Goal: Find specific page/section: Find specific page/section

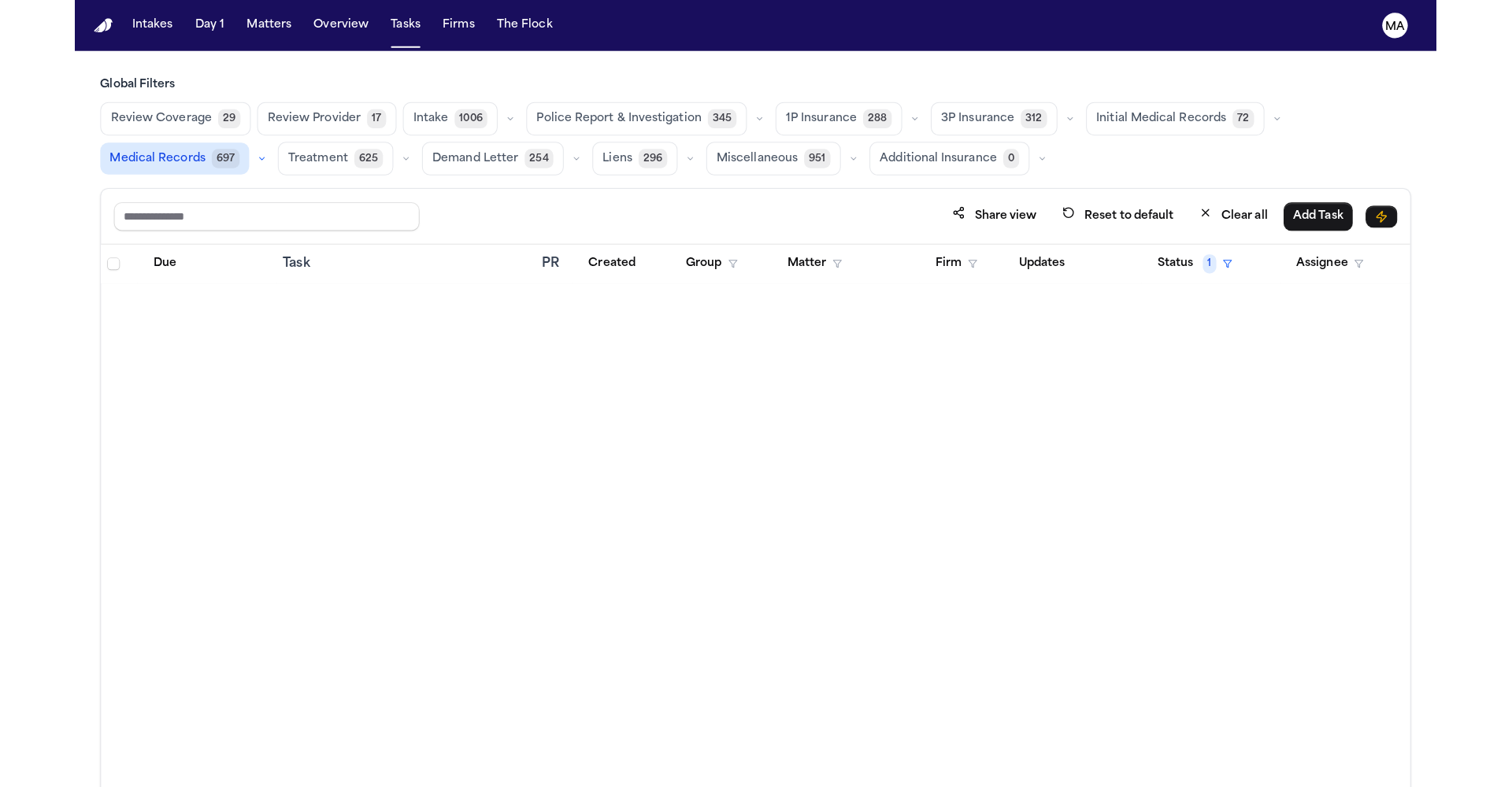
scroll to position [2627, 0]
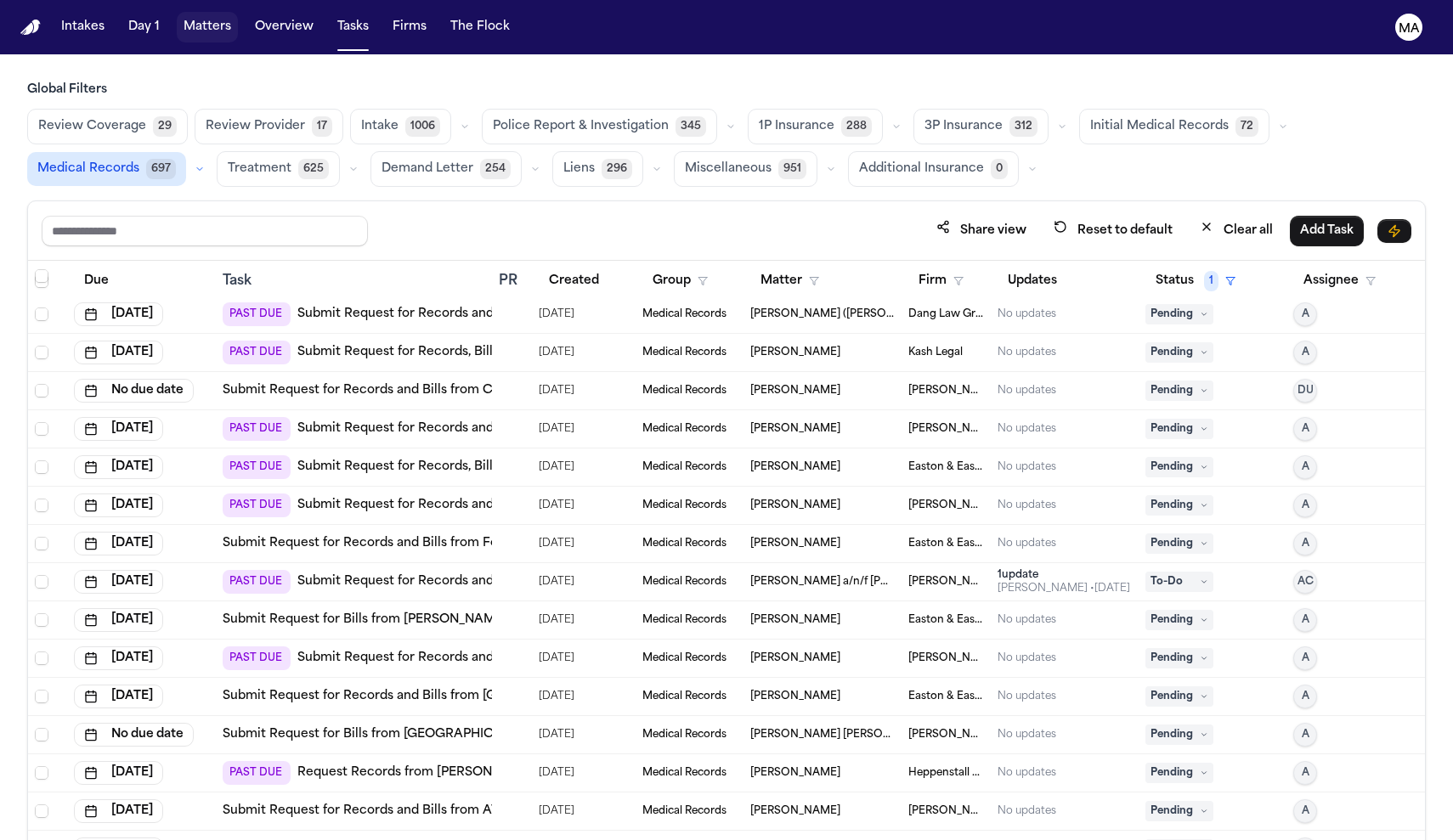
click at [177, 14] on button "Matters" at bounding box center [208, 27] width 61 height 31
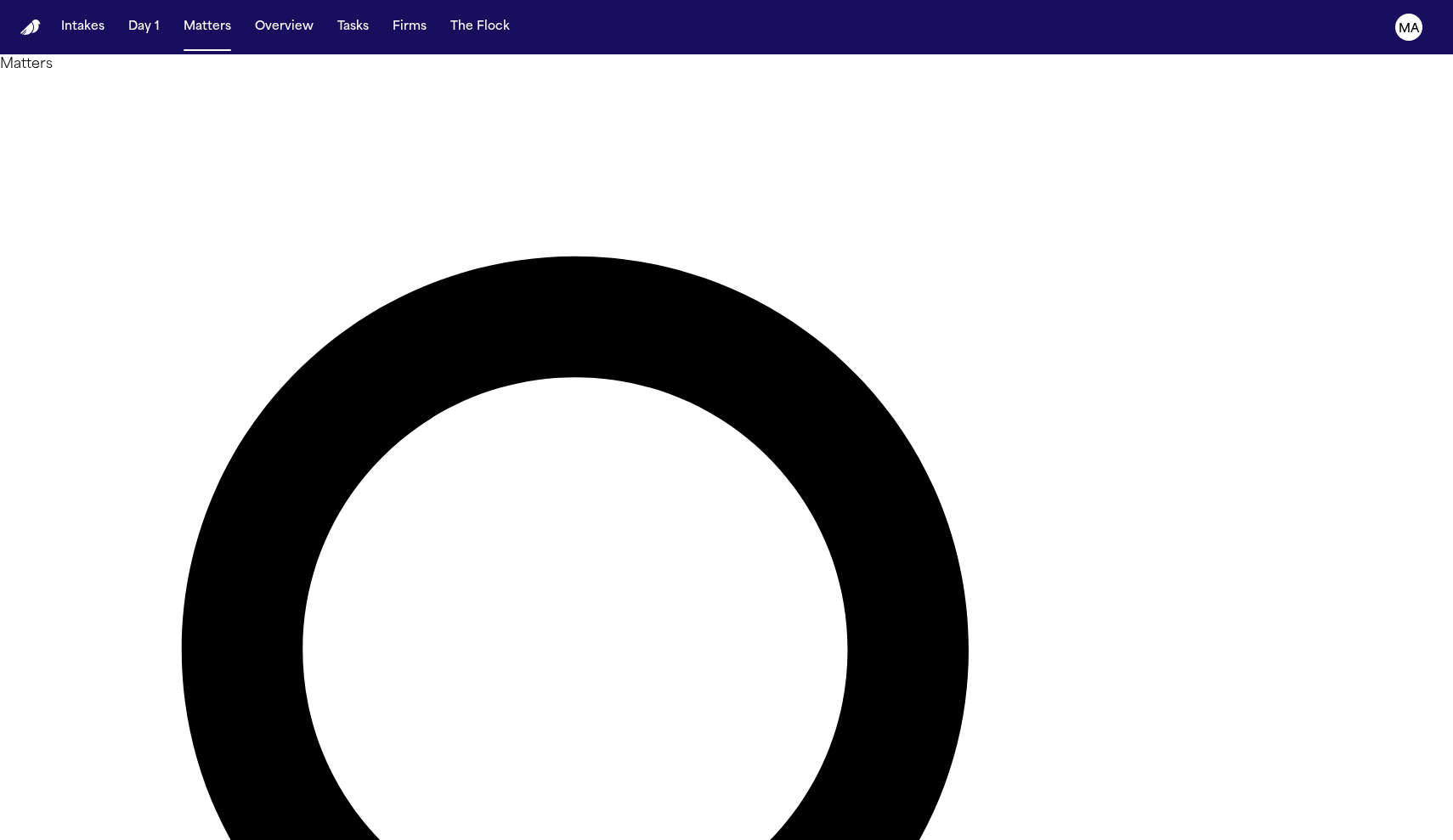
type input "**********"
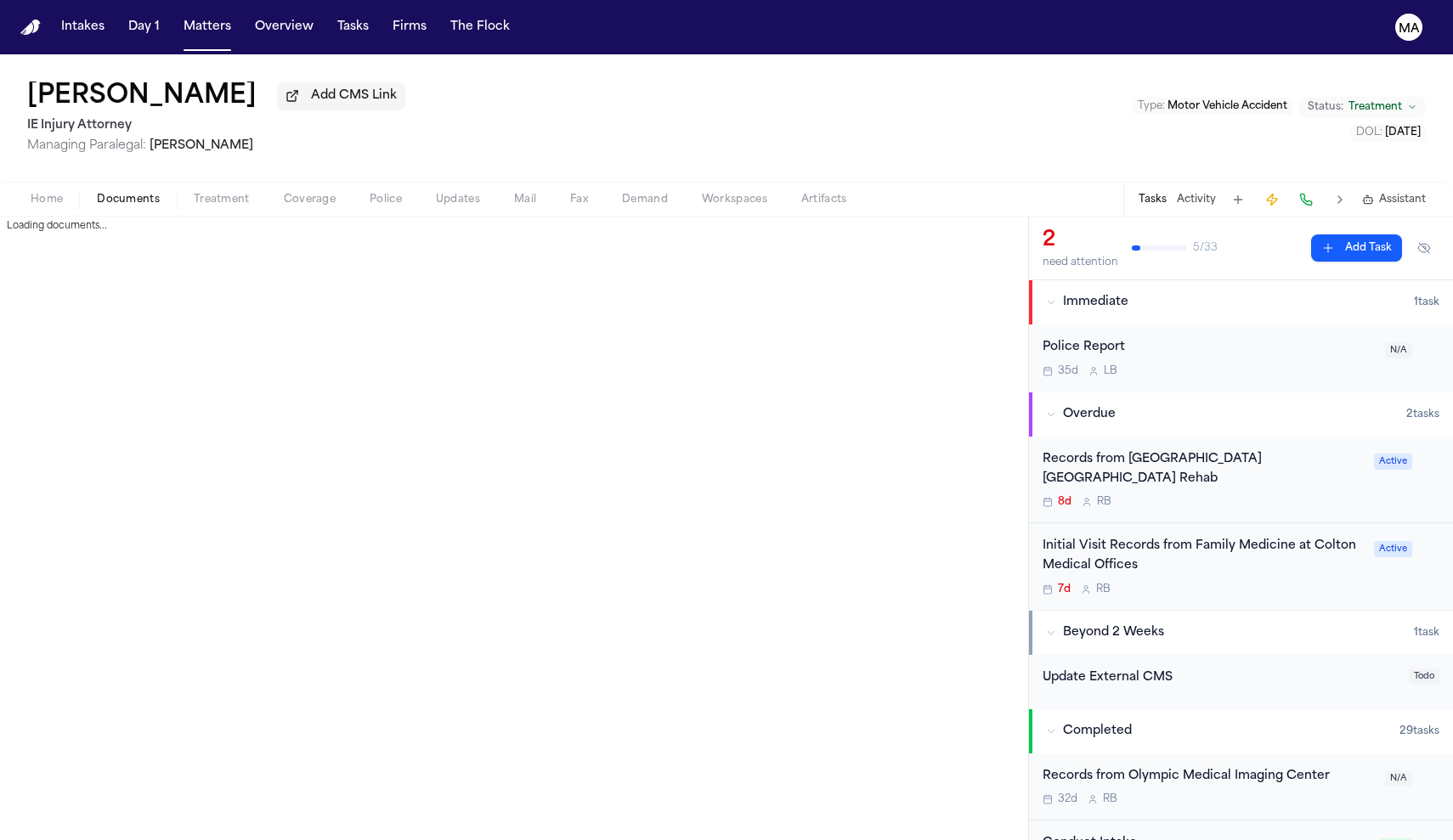
click at [97, 192] on span "Documents" at bounding box center [128, 199] width 63 height 14
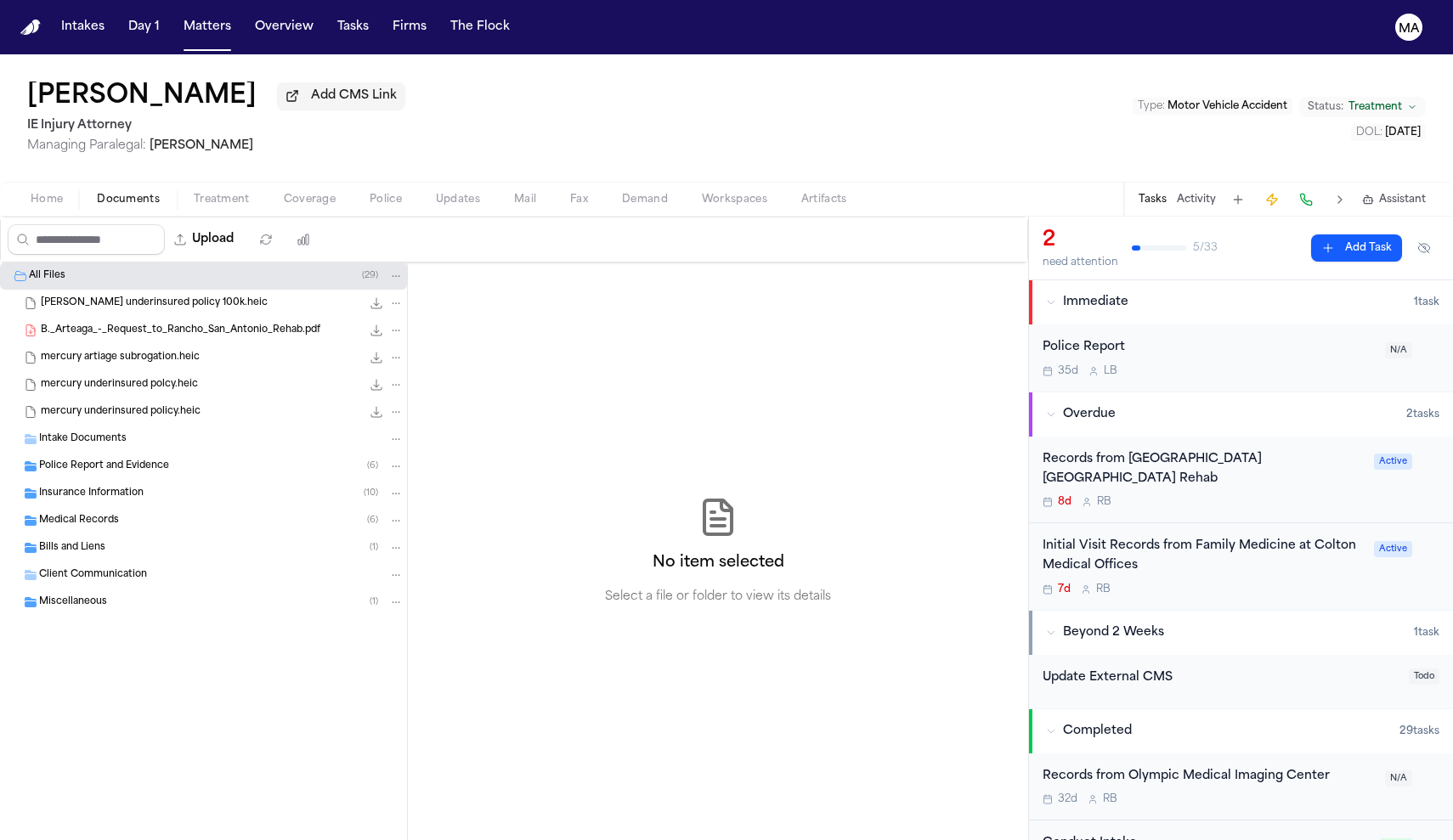
click at [1304, 450] on div "Records from [GEOGRAPHIC_DATA] [GEOGRAPHIC_DATA] Rehab 8d R B" at bounding box center [1203, 480] width 321 height 60
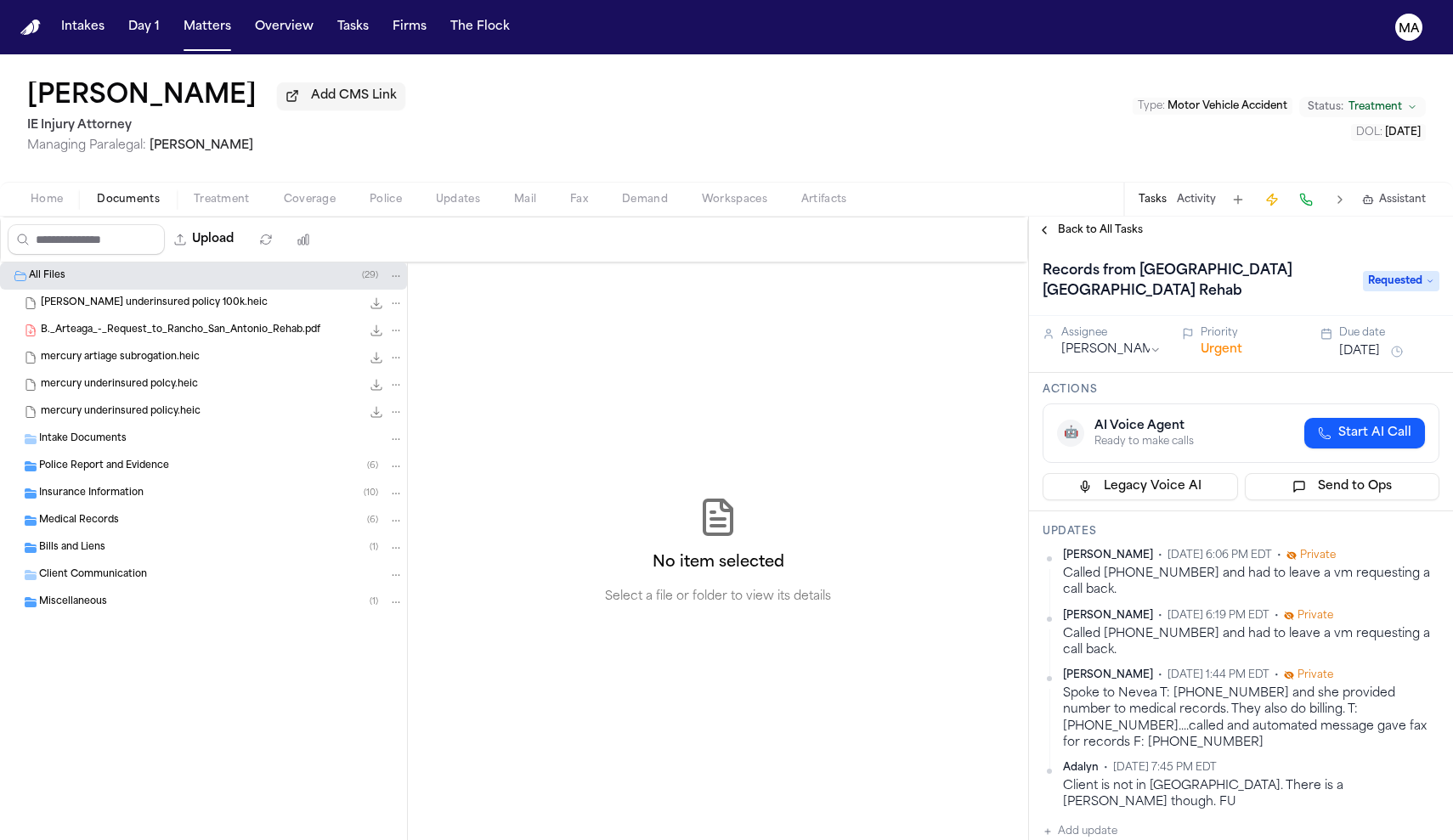
click at [1057, 223] on span "Back to All Tasks" at bounding box center [1100, 229] width 85 height 14
